Goal: Task Accomplishment & Management: Manage account settings

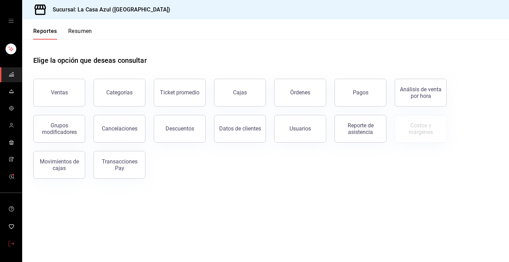
click at [10, 243] on icon "mailbox folders" at bounding box center [12, 244] width 6 height 6
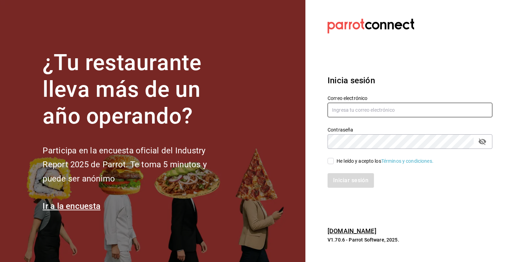
click at [336, 109] on input "text" at bounding box center [410, 110] width 165 height 15
paste input "[EMAIL_ADDRESS][DOMAIN_NAME]"
type input "[EMAIL_ADDRESS][DOMAIN_NAME]"
click at [332, 161] on input "He leído y acepto los Términos y condiciones." at bounding box center [331, 161] width 6 height 6
checkbox input "true"
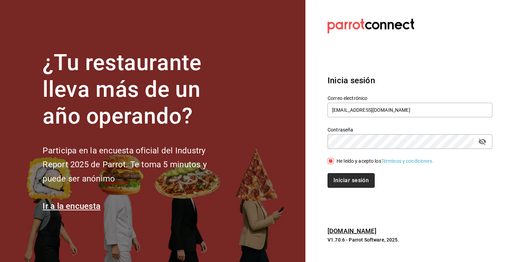
click at [350, 177] on button "Iniciar sesión" at bounding box center [351, 180] width 47 height 15
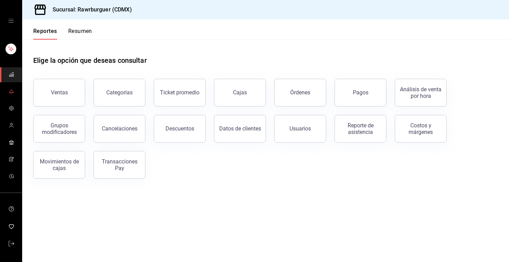
click at [12, 88] on span "mailbox folders" at bounding box center [12, 91] width 6 height 9
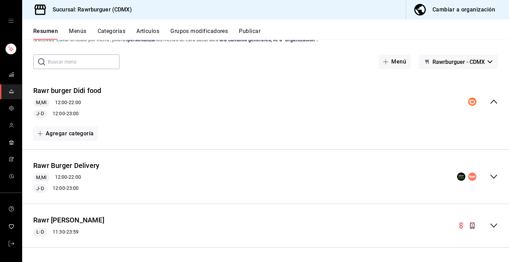
scroll to position [24, 0]
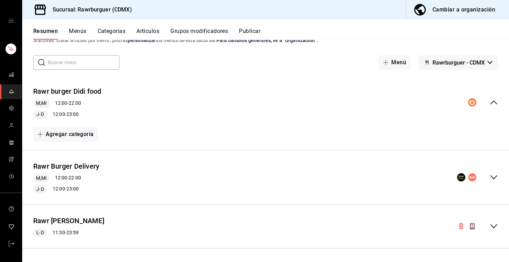
click at [117, 29] on button "Categorías" at bounding box center [112, 34] width 28 height 12
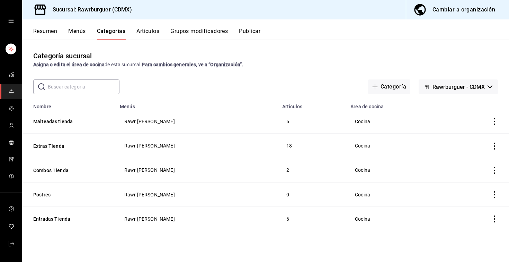
click at [82, 33] on button "Menús" at bounding box center [76, 34] width 17 height 12
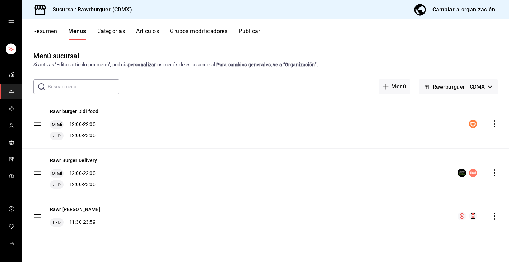
click at [115, 28] on button "Categorías" at bounding box center [111, 34] width 28 height 12
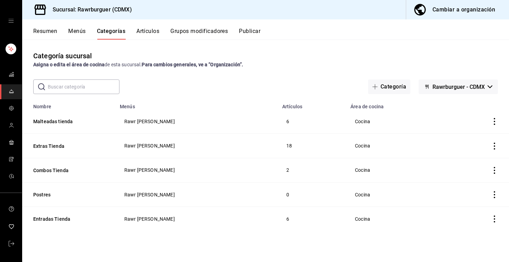
click at [466, 9] on div "Cambiar a organización" at bounding box center [464, 10] width 63 height 10
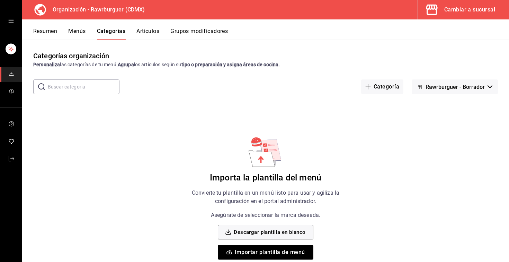
click at [80, 38] on button "Menús" at bounding box center [76, 34] width 17 height 12
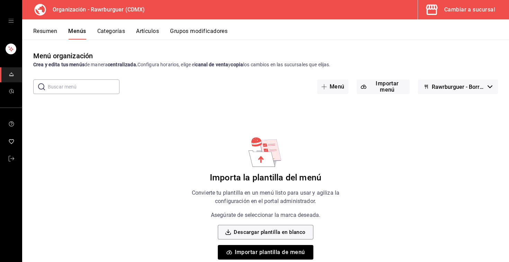
click at [56, 24] on div "Resumen Menús Categorías Artículos Grupos modificadores" at bounding box center [265, 29] width 487 height 20
click at [52, 33] on button "Resumen" at bounding box center [45, 34] width 24 height 12
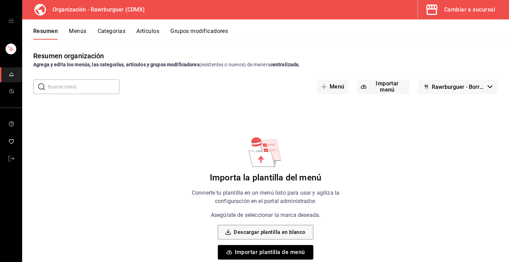
click at [97, 32] on div "Resumen Menús Categorías Artículos Grupos modificadores" at bounding box center [271, 34] width 476 height 12
click at [83, 30] on button "Menús" at bounding box center [77, 34] width 17 height 12
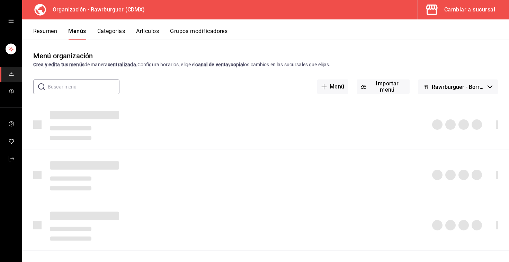
click at [111, 25] on div "Resumen Menús Categorías Artículos Grupos modificadores" at bounding box center [265, 29] width 487 height 20
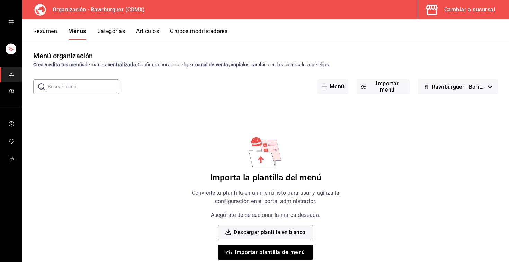
click at [114, 35] on button "Categorías" at bounding box center [111, 34] width 28 height 12
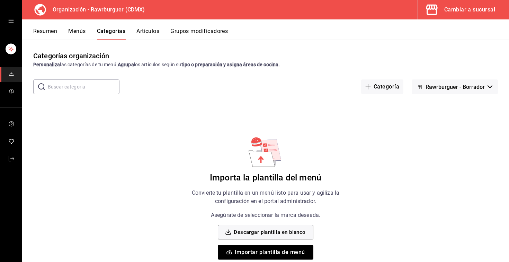
click at [148, 31] on button "Artículos" at bounding box center [148, 34] width 23 height 12
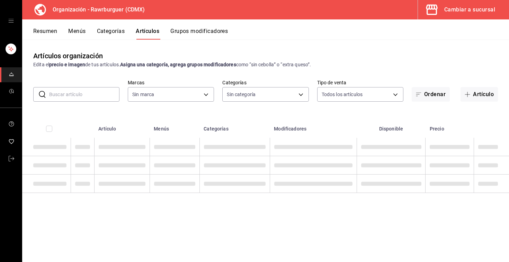
type input "c1affe28-5b75-42a1-bd53-0a4a367c53c8"
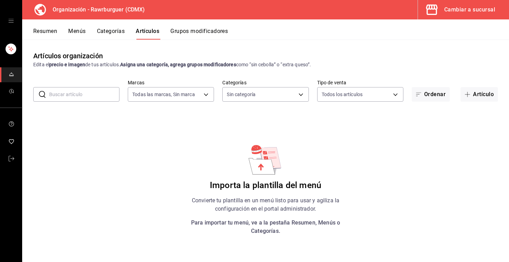
click at [172, 31] on button "Grupos modificadores" at bounding box center [200, 34] width 58 height 12
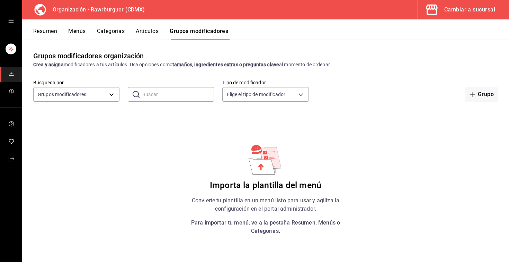
click at [468, 6] on div "Cambiar a sucursal" at bounding box center [470, 10] width 51 height 10
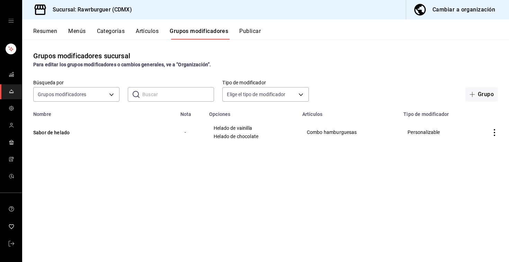
click at [148, 25] on div "Resumen Menús Categorías Artículos Grupos modificadores Publicar" at bounding box center [265, 29] width 487 height 20
click at [149, 29] on button "Artículos" at bounding box center [147, 34] width 23 height 12
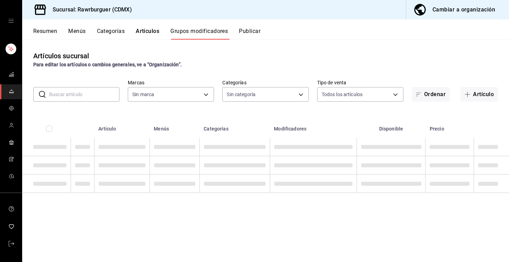
type input "c688a348-8af5-4db2-8017-60906265672a"
type input "6e3d98d8-7e4a-4944-804f-3cc8072a6d51,6d308737-ecb7-40a3-9422-f7d756e86295,c4e3f…"
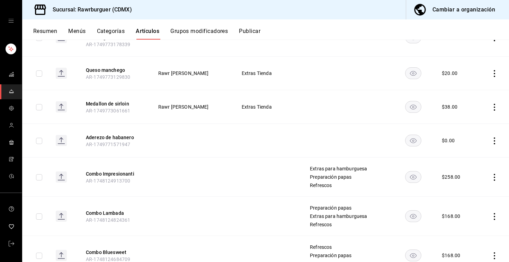
scroll to position [340, 0]
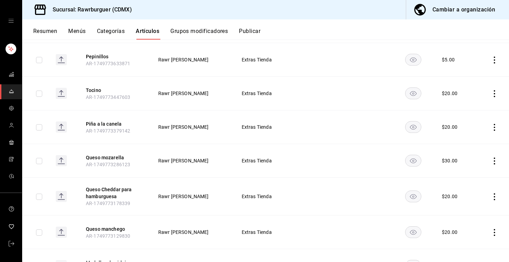
click at [112, 36] on button "Categorías" at bounding box center [111, 34] width 28 height 12
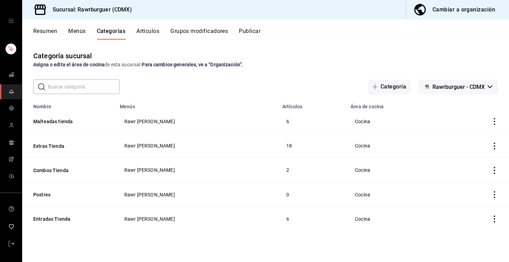
click at [77, 36] on button "Menús" at bounding box center [76, 34] width 17 height 12
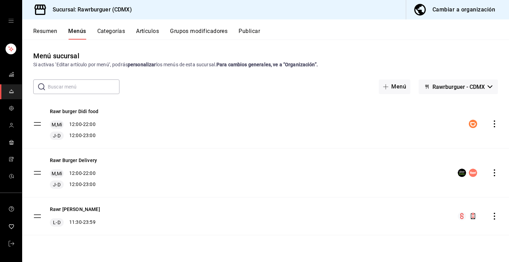
click at [38, 28] on button "Resumen" at bounding box center [45, 34] width 24 height 12
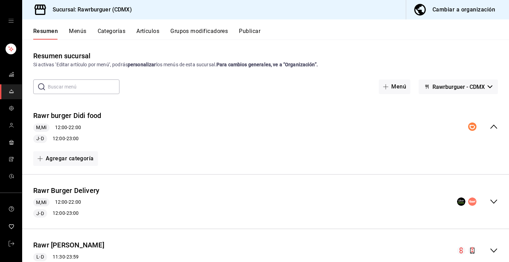
scroll to position [25, 0]
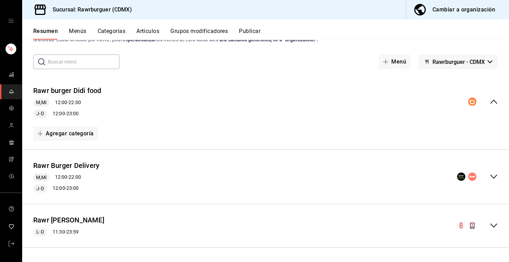
click at [496, 176] on icon "collapse-menu-row" at bounding box center [494, 176] width 8 height 8
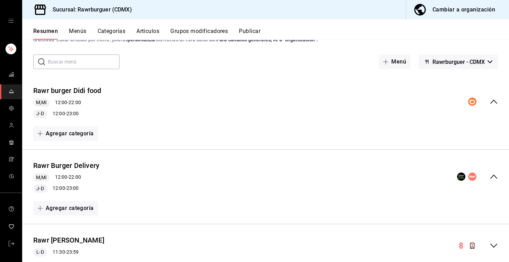
scroll to position [45, 0]
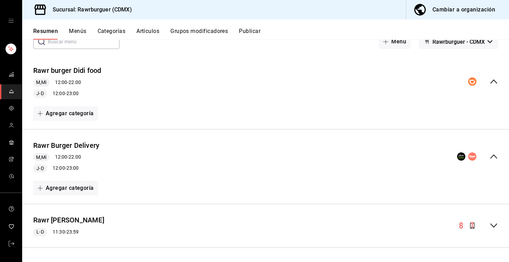
click at [494, 82] on icon "collapse-menu-row" at bounding box center [494, 81] width 8 height 8
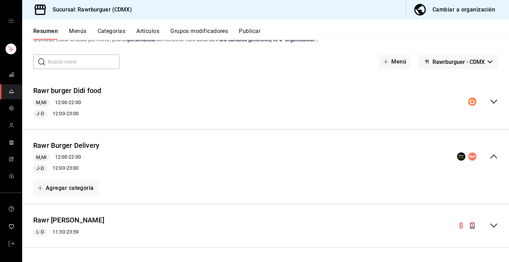
click at [495, 103] on icon "collapse-menu-row" at bounding box center [494, 101] width 8 height 8
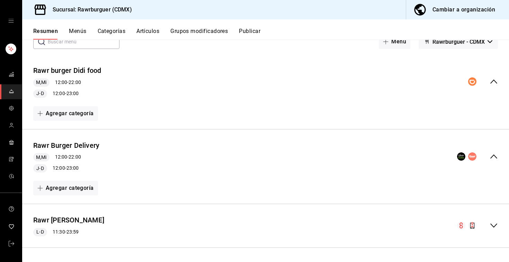
click at [493, 161] on div "Rawr [PERSON_NAME] Delivery M,Mi 12:00 - 22:00 J-D 12:00 - 23:00" at bounding box center [265, 156] width 487 height 43
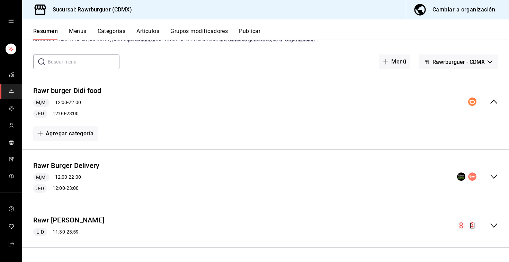
click at [494, 175] on icon "collapse-menu-row" at bounding box center [494, 176] width 8 height 8
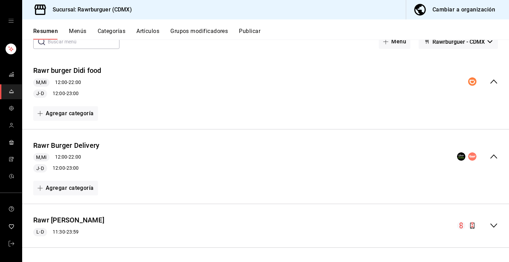
click at [499, 229] on div "Rawr [PERSON_NAME] L-D 11:30 - 23:59" at bounding box center [265, 225] width 487 height 32
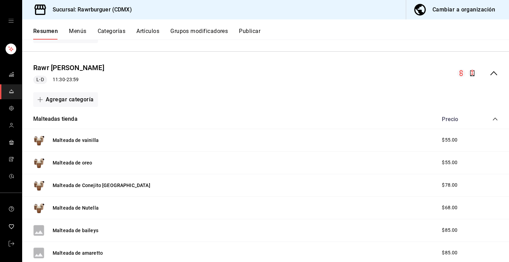
scroll to position [195, 0]
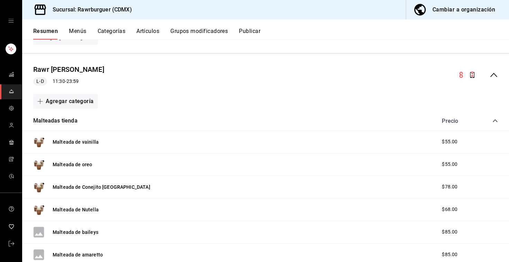
click at [498, 121] on div "Malteadas tienda Precio" at bounding box center [265, 120] width 487 height 19
click at [495, 120] on icon "collapse-category-row" at bounding box center [496, 121] width 6 height 6
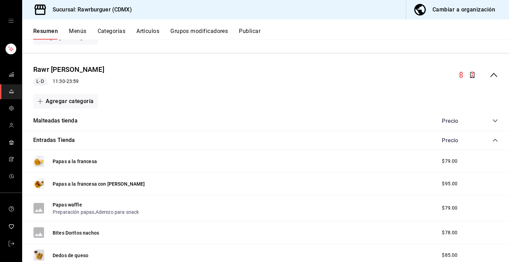
click at [495, 139] on icon "collapse-category-row" at bounding box center [495, 140] width 5 height 3
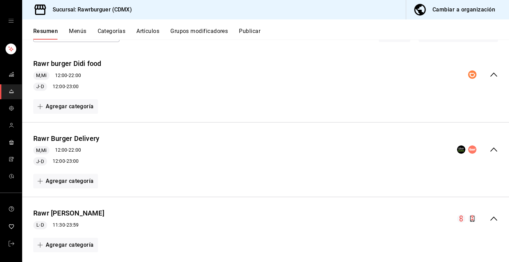
scroll to position [0, 0]
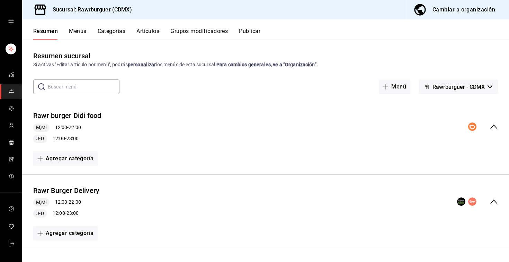
click at [153, 33] on button "Artículos" at bounding box center [148, 34] width 23 height 12
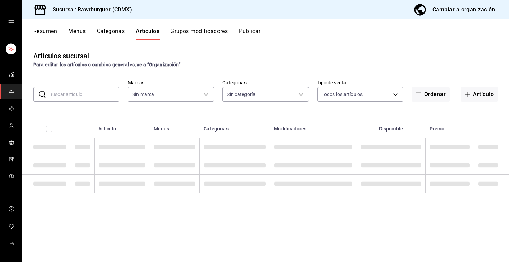
type input "c688a348-8af5-4db2-8017-60906265672a"
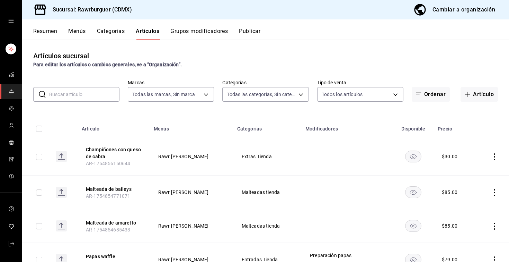
type input "6e3d98d8-7e4a-4944-804f-3cc8072a6d51,6d308737-ecb7-40a3-9422-f7d756e86295,c4e3f…"
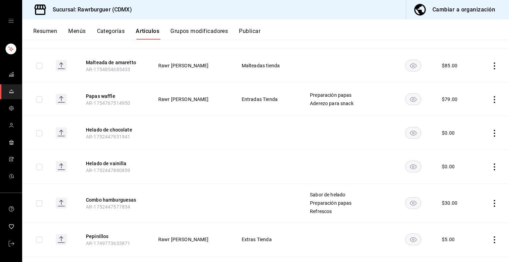
scroll to position [169, 0]
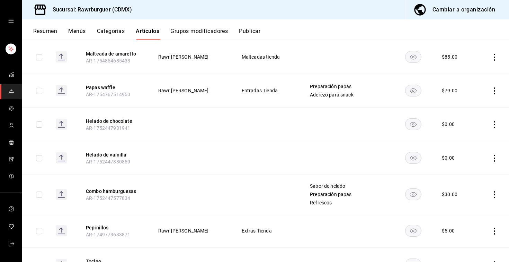
click at [113, 28] on button "Categorías" at bounding box center [111, 34] width 28 height 12
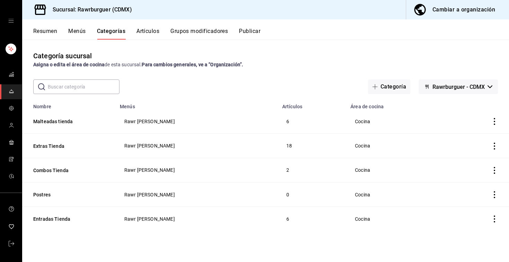
click at [45, 29] on button "Resumen" at bounding box center [45, 34] width 24 height 12
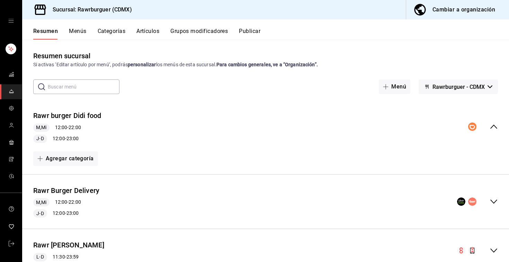
scroll to position [25, 0]
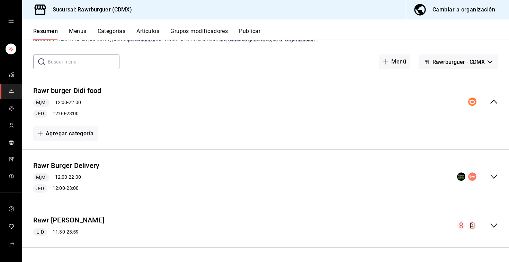
click at [495, 226] on icon "collapse-menu-row" at bounding box center [494, 225] width 8 height 8
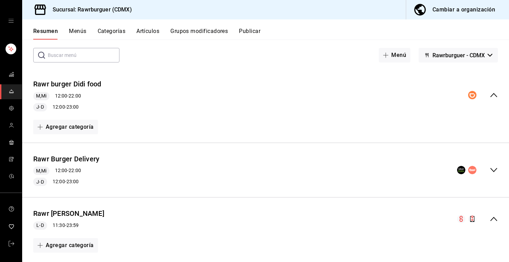
click at [472, 220] on icon "collapse-menu-row" at bounding box center [473, 219] width 2 height 1
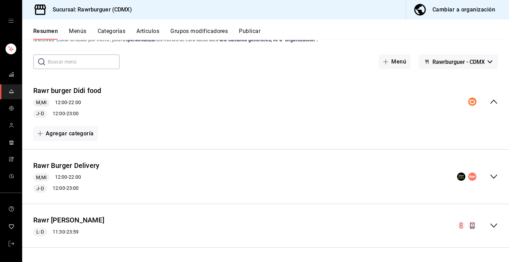
scroll to position [25, 0]
click at [74, 220] on button "Rawr [PERSON_NAME]" at bounding box center [68, 220] width 71 height 10
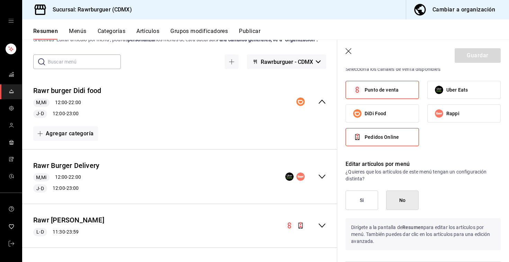
scroll to position [352, 0]
click at [351, 53] on icon "button" at bounding box center [349, 51] width 7 height 7
checkbox input "false"
type input "1758327454814"
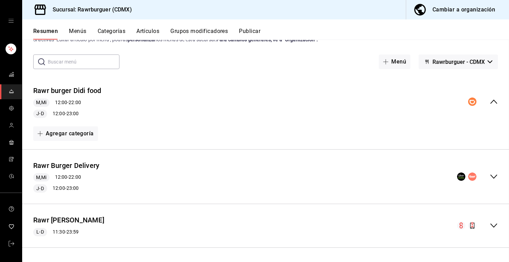
checkbox input "false"
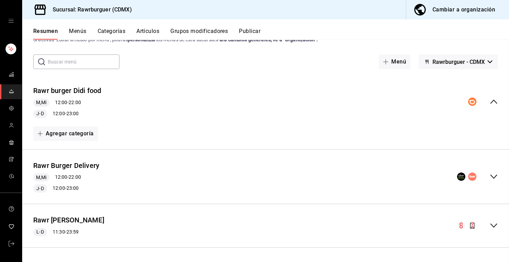
checkbox input "false"
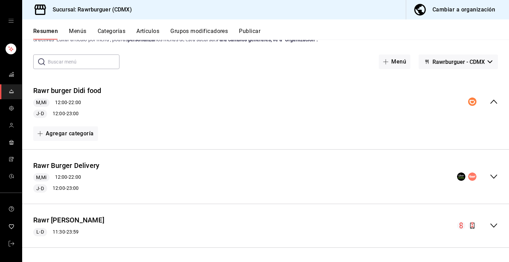
click at [108, 28] on button "Categorías" at bounding box center [112, 34] width 28 height 12
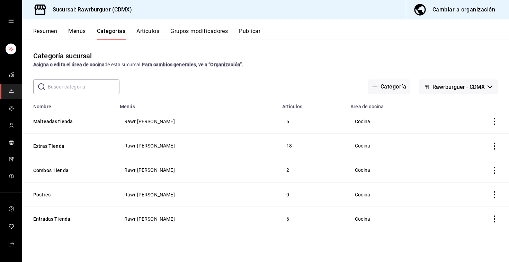
click at [193, 28] on button "Grupos modificadores" at bounding box center [200, 34] width 58 height 12
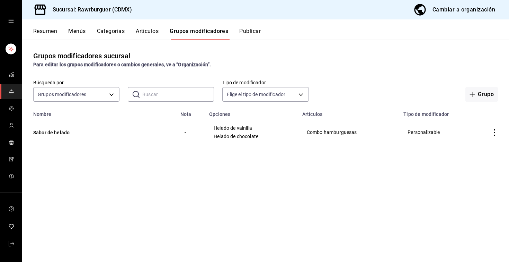
click at [142, 32] on button "Artículos" at bounding box center [147, 34] width 23 height 12
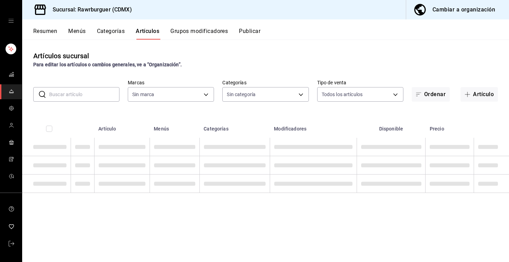
type input "c688a348-8af5-4db2-8017-60906265672a"
type input "6e3d98d8-7e4a-4944-804f-3cc8072a6d51,6d308737-ecb7-40a3-9422-f7d756e86295,c4e3f…"
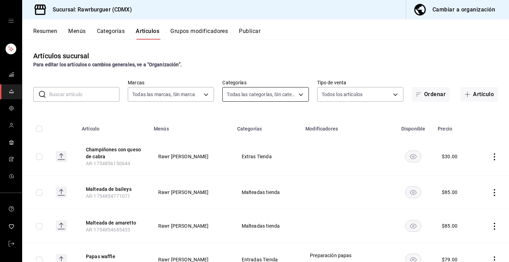
click at [263, 92] on body "Sucursal: Rawrburguer (CDMX) Cambiar a organización Resumen Menús Categorías Ar…" at bounding box center [254, 131] width 509 height 262
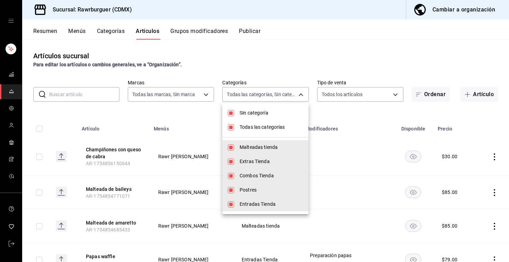
click at [232, 129] on input "checkbox" at bounding box center [231, 127] width 6 height 6
checkbox input "false"
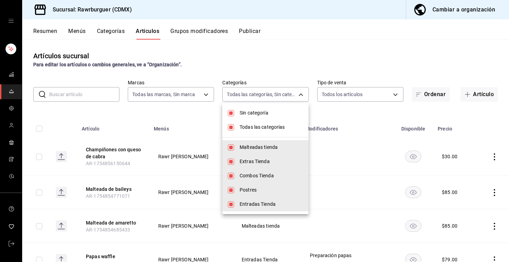
checkbox input "false"
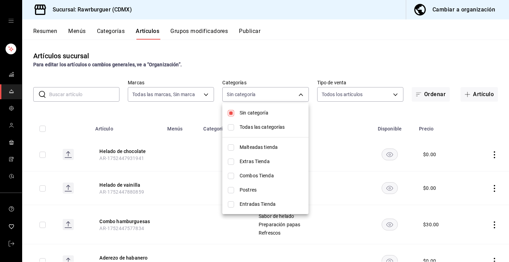
click at [278, 52] on div at bounding box center [254, 131] width 509 height 262
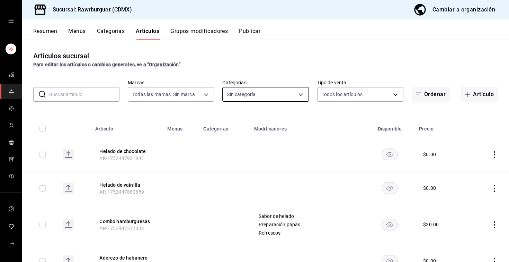
click at [231, 99] on body "Sucursal: Rawrburguer (CDMX) Cambiar a organización Resumen Menús Categorías Ar…" at bounding box center [254, 131] width 509 height 262
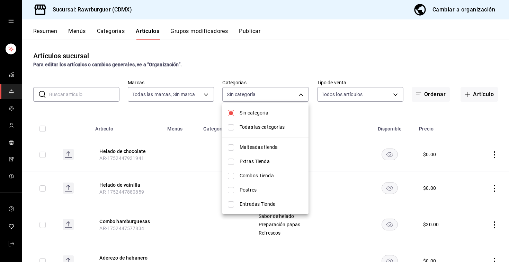
click at [233, 126] on input "checkbox" at bounding box center [231, 127] width 6 height 6
checkbox input "true"
type input "6e3d98d8-7e4a-4944-804f-3cc8072a6d51,6d308737-ecb7-40a3-9422-f7d756e86295,c4e3f…"
checkbox input "true"
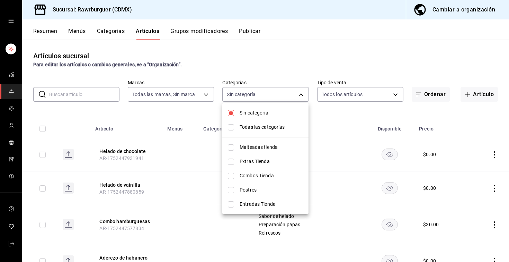
checkbox input "true"
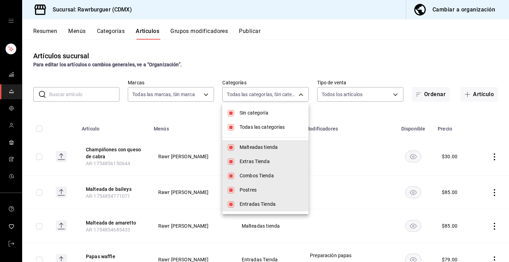
click at [178, 123] on div at bounding box center [254, 131] width 509 height 262
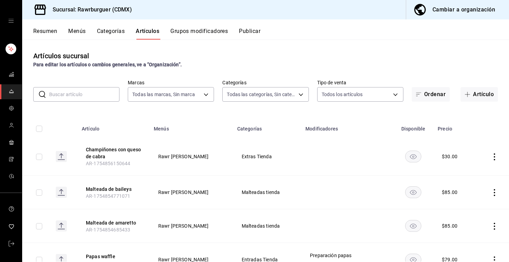
click at [45, 32] on button "Resumen" at bounding box center [45, 34] width 24 height 12
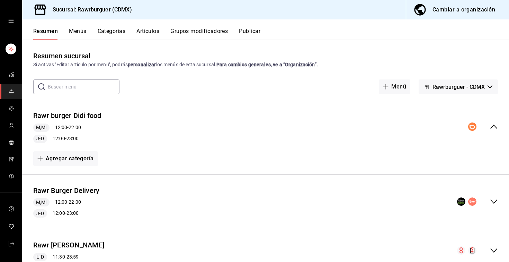
scroll to position [25, 0]
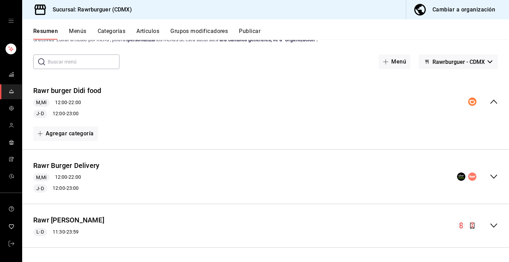
click at [493, 226] on icon "collapse-menu-row" at bounding box center [494, 226] width 7 height 4
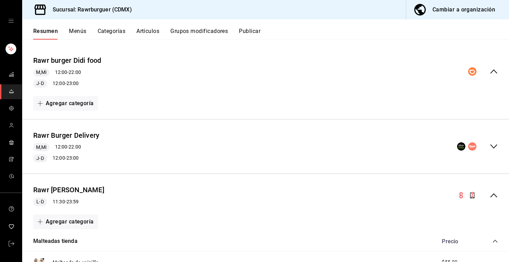
scroll to position [67, 0]
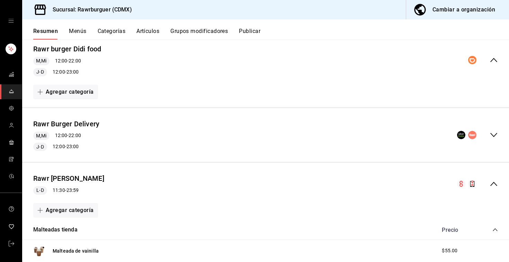
click at [499, 134] on div "Rawr [PERSON_NAME] Delivery M,Mi 12:00 - 22:00 J-D 12:00 - 23:00" at bounding box center [265, 134] width 487 height 43
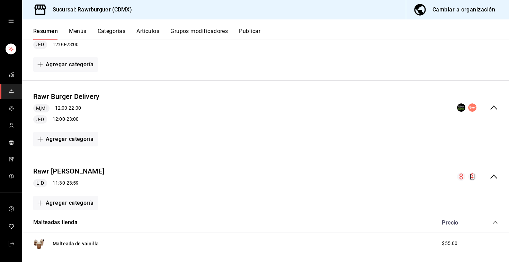
scroll to position [97, 0]
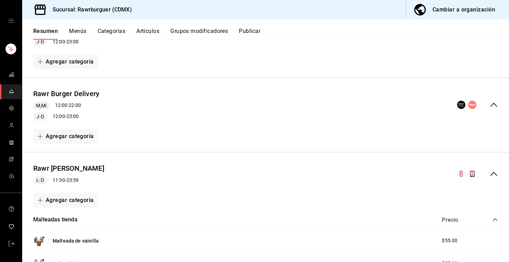
click at [79, 32] on button "Menús" at bounding box center [77, 34] width 17 height 12
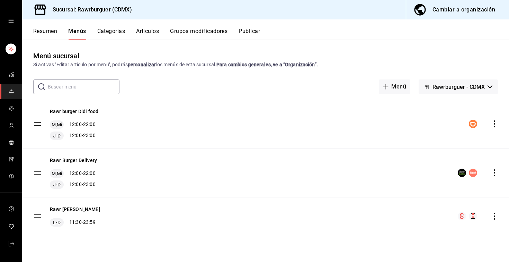
click at [43, 34] on button "Resumen" at bounding box center [45, 34] width 24 height 12
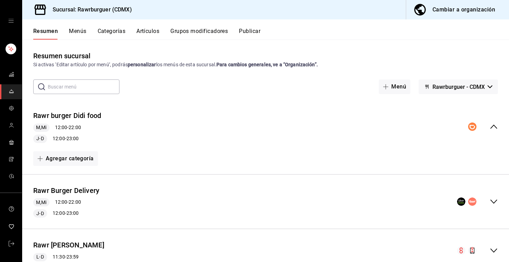
scroll to position [25, 0]
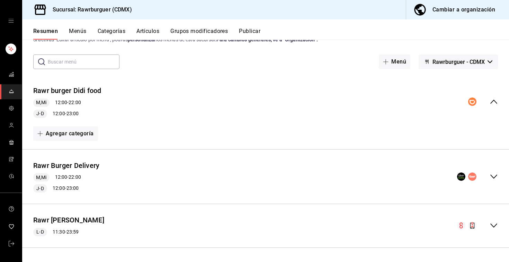
click at [497, 174] on icon "collapse-menu-row" at bounding box center [494, 176] width 8 height 8
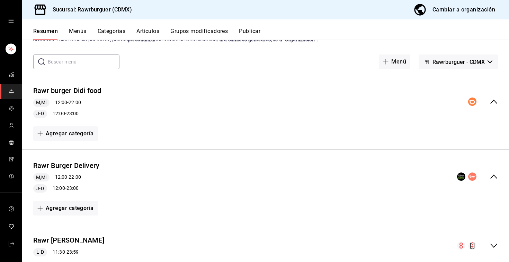
scroll to position [45, 0]
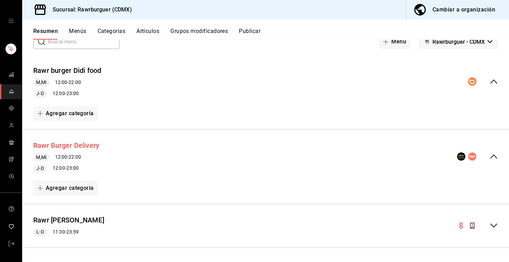
click at [70, 145] on button "Rawr Burger Delivery" at bounding box center [66, 145] width 66 height 10
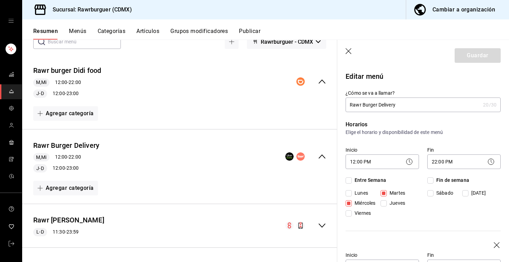
click at [80, 32] on button "Menús" at bounding box center [77, 34] width 17 height 12
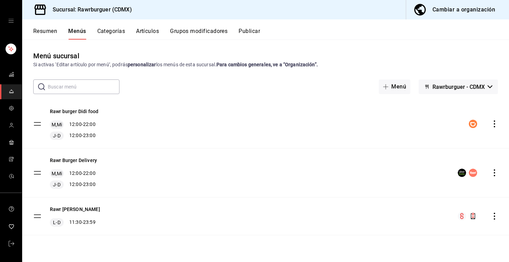
click at [495, 124] on icon "actions" at bounding box center [494, 123] width 1 height 7
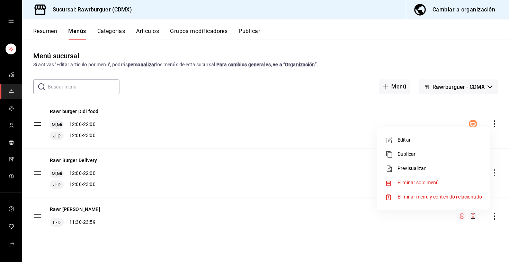
click at [11, 125] on div at bounding box center [254, 131] width 509 height 262
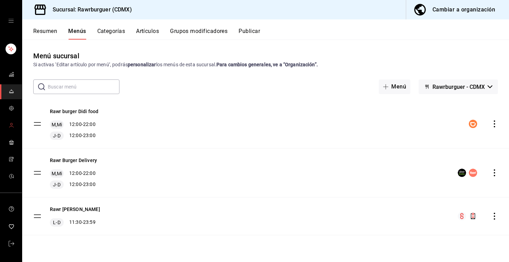
click at [11, 125] on icon "mailbox folders" at bounding box center [12, 125] width 6 height 6
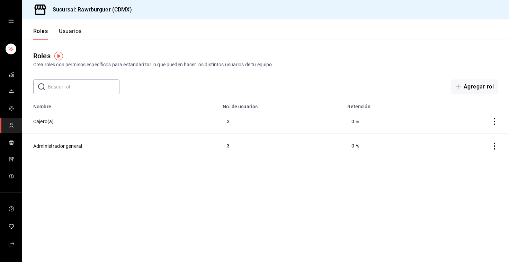
click at [74, 33] on button "Usuarios" at bounding box center [70, 34] width 23 height 12
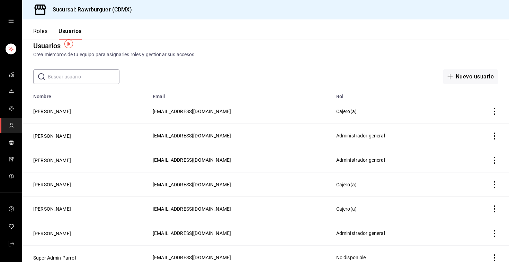
scroll to position [17, 0]
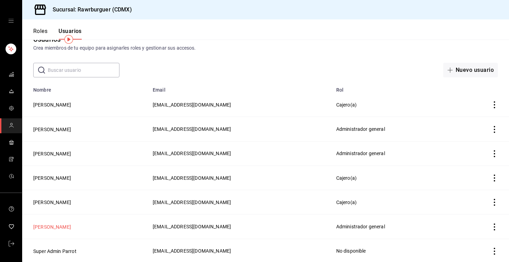
click at [60, 228] on button "[PERSON_NAME]" at bounding box center [52, 226] width 38 height 7
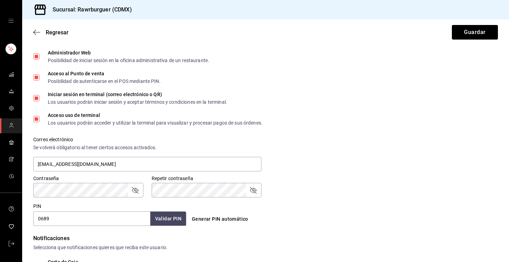
scroll to position [10, 0]
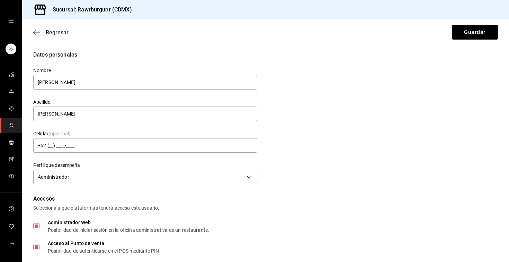
click at [42, 31] on span "Regresar" at bounding box center [50, 32] width 35 height 7
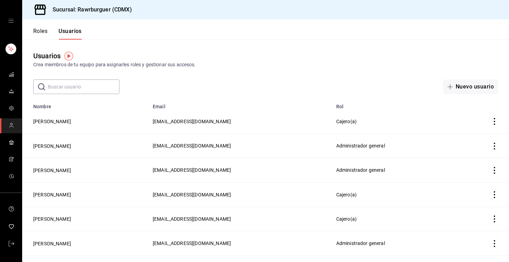
scroll to position [17, 0]
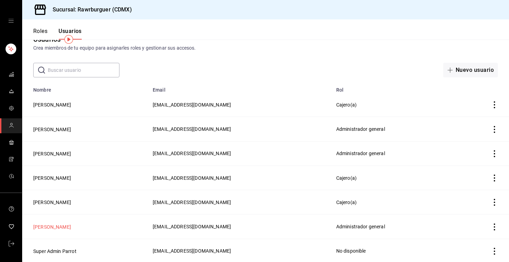
click at [58, 226] on button "[PERSON_NAME]" at bounding box center [52, 226] width 38 height 7
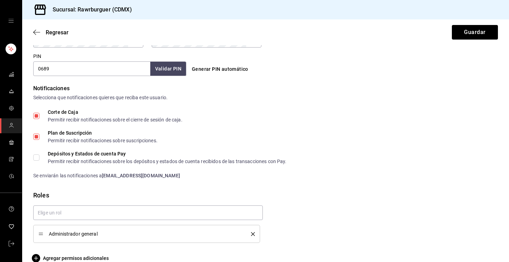
scroll to position [331, 0]
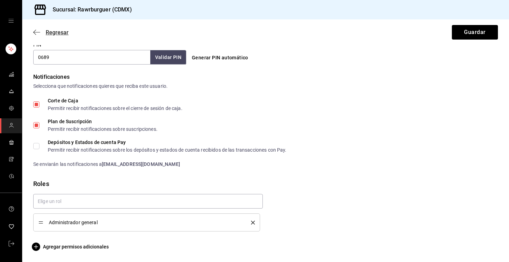
click at [35, 33] on icon "button" at bounding box center [34, 32] width 3 height 5
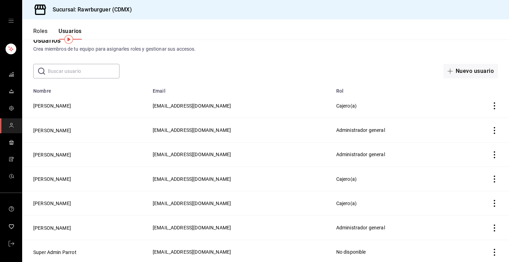
scroll to position [17, 0]
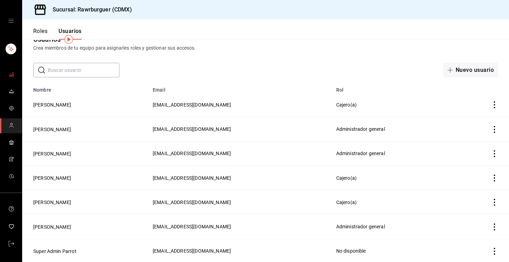
click at [12, 75] on icon "mailbox folders" at bounding box center [12, 74] width 6 height 6
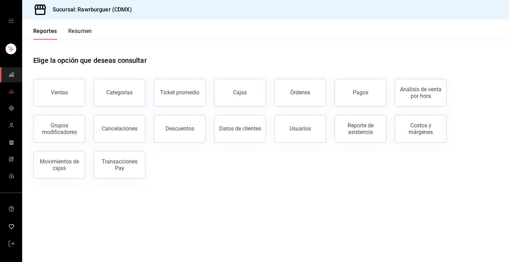
click at [19, 89] on link "mailbox folders" at bounding box center [11, 91] width 22 height 15
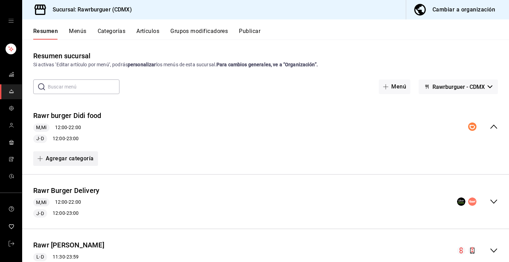
scroll to position [18, 0]
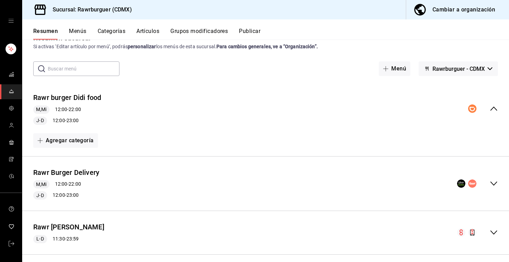
click at [498, 183] on div "Rawr [PERSON_NAME] Delivery M,Mi 12:00 - 22:00 J-D 12:00 - 23:00" at bounding box center [265, 183] width 487 height 43
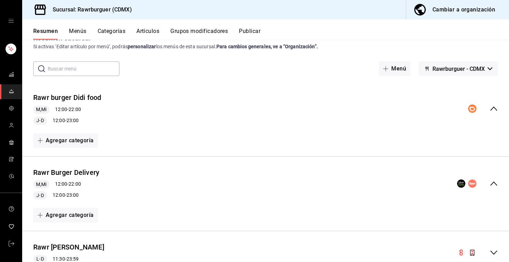
click at [80, 34] on button "Menús" at bounding box center [77, 34] width 17 height 12
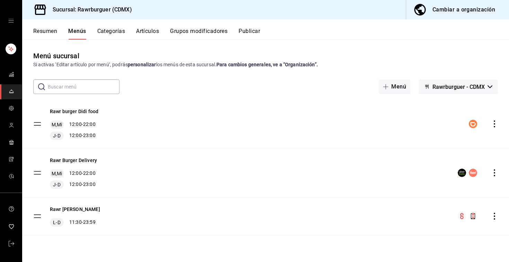
click at [495, 173] on icon "actions" at bounding box center [494, 172] width 7 height 7
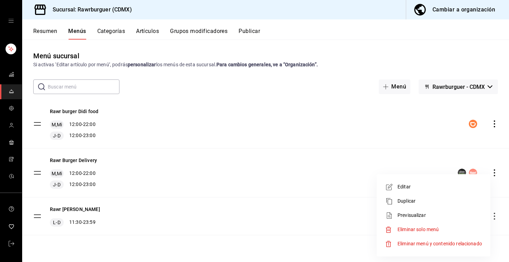
click at [447, 88] on div at bounding box center [254, 131] width 509 height 262
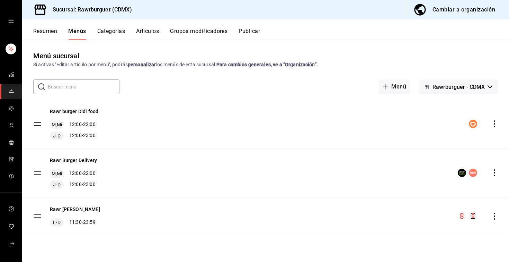
click at [447, 88] on span "Rawrburguer - CDMX" at bounding box center [459, 87] width 52 height 7
click at [454, 99] on li "Rawrburguer - CDMX" at bounding box center [458, 105] width 63 height 17
click at [495, 124] on icon "actions" at bounding box center [494, 123] width 1 height 7
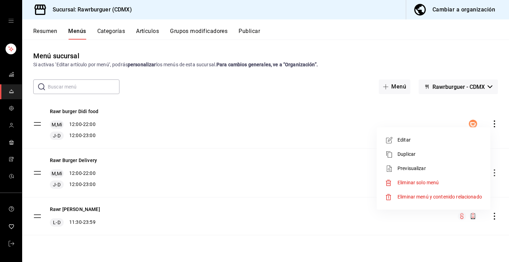
drag, startPoint x: 485, startPoint y: 197, endPoint x: 316, endPoint y: 175, distance: 170.2
click at [316, 175] on div "Editar Duplicar Previsualizar Eliminar solo menú Eliminar menú y contenido rela…" at bounding box center [254, 131] width 509 height 262
